Goal: Task Accomplishment & Management: Use online tool/utility

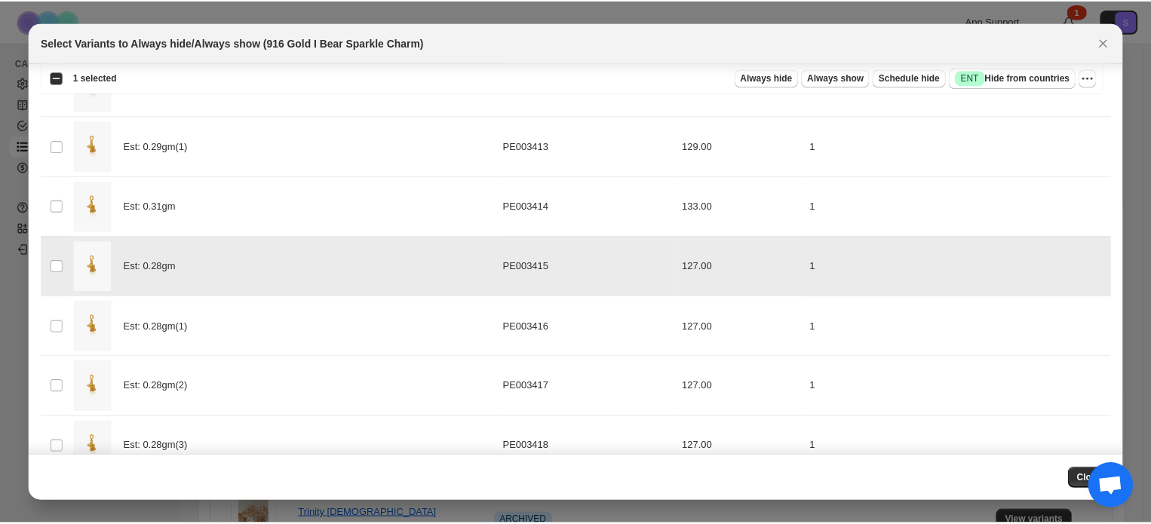
scroll to position [103, 0]
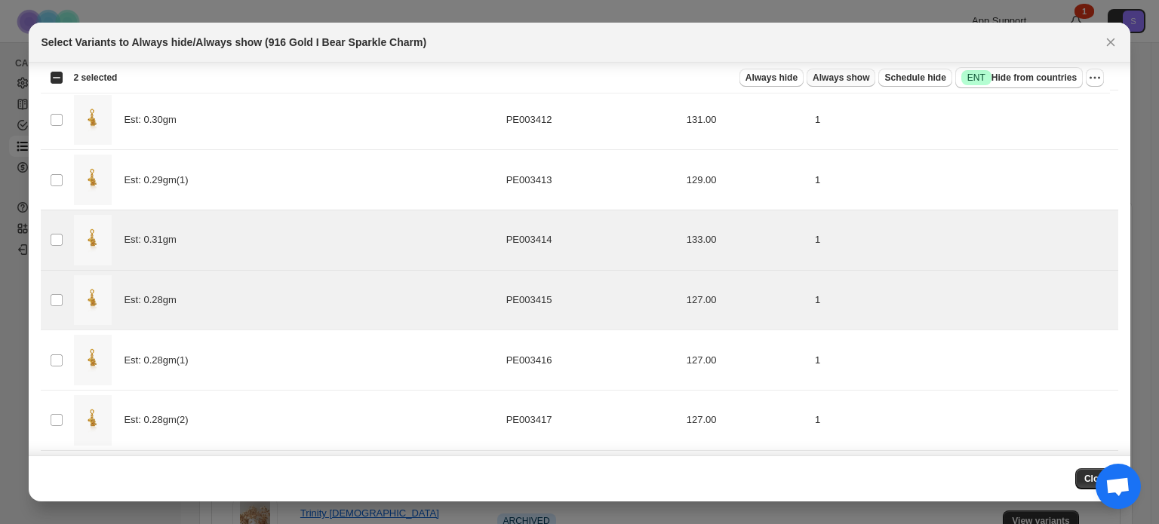
click at [863, 78] on span "Always show" at bounding box center [841, 78] width 57 height 12
